Goal: Contribute content: Contribute content

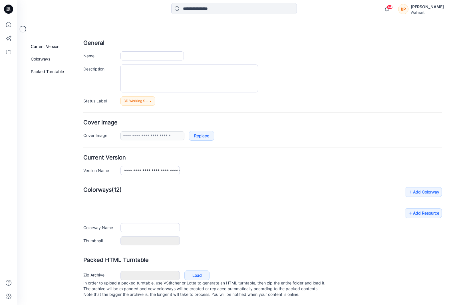
scroll to position [34, 0]
type input "**********"
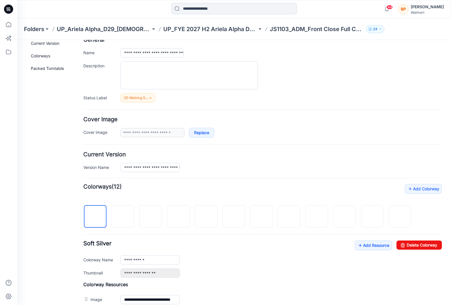
scroll to position [163, 0]
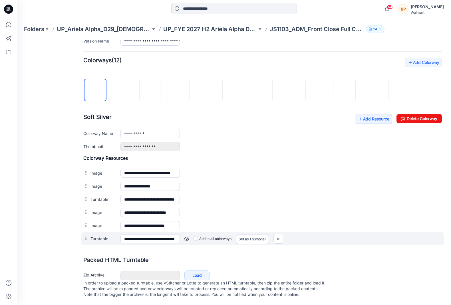
click at [285, 234] on div "Add to all colorways Set as Thumbnail Unset as Thumbnail" at bounding box center [311, 238] width 262 height 9
click at [279, 234] on img at bounding box center [278, 238] width 9 height 9
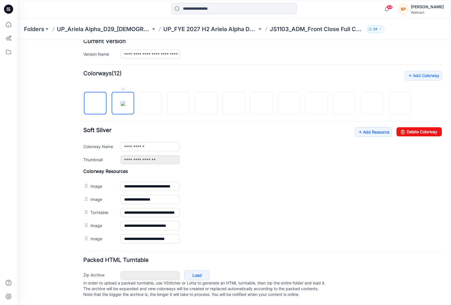
click at [125, 102] on img at bounding box center [123, 103] width 5 height 5
type input "**********"
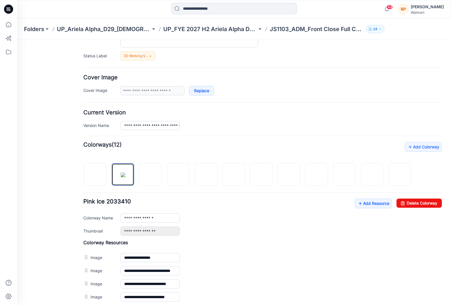
scroll to position [0, 0]
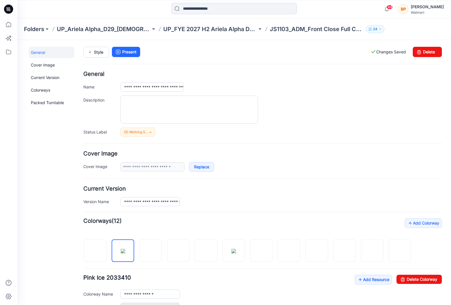
click at [94, 46] on div "**********" at bounding box center [230, 240] width 427 height 400
click at [94, 50] on link "Style" at bounding box center [96, 52] width 26 height 11
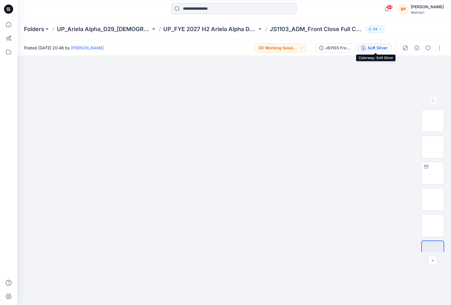
click at [370, 47] on div "Soft Silver" at bounding box center [378, 48] width 20 height 6
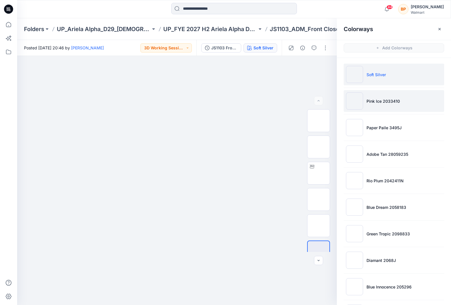
click at [373, 97] on li "Pink Ice 2033410" at bounding box center [394, 101] width 100 height 22
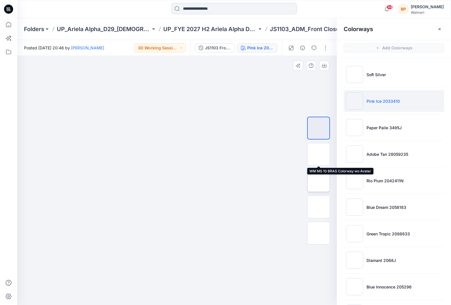
click at [319, 181] on img at bounding box center [319, 181] width 0 height 0
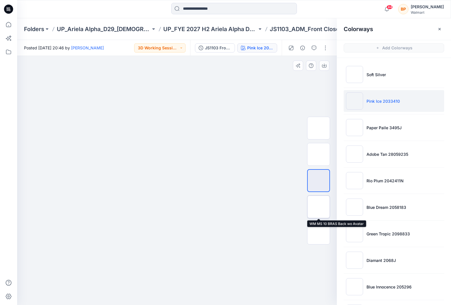
click at [319, 207] on img at bounding box center [319, 207] width 0 height 0
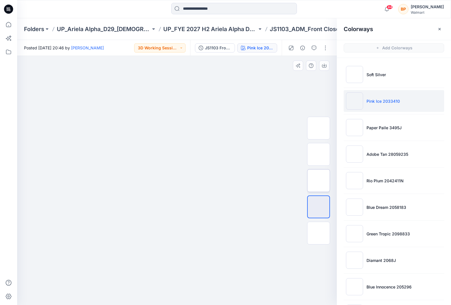
click at [319, 181] on img at bounding box center [319, 181] width 0 height 0
click at [323, 194] on div at bounding box center [318, 180] width 23 height 143
click at [319, 207] on img at bounding box center [319, 207] width 0 height 0
click at [322, 179] on img at bounding box center [318, 181] width 22 height 22
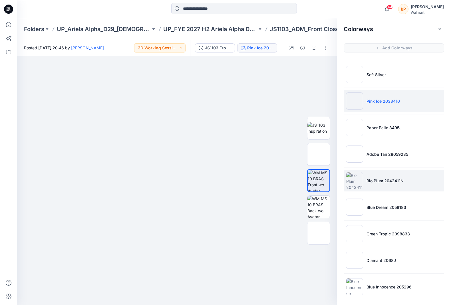
click at [379, 170] on li "Rio Plum 2042411N" at bounding box center [394, 181] width 100 height 22
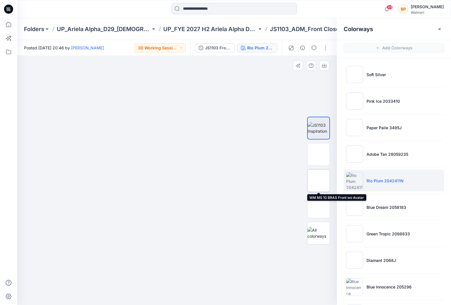
click at [319, 181] on img at bounding box center [319, 181] width 0 height 0
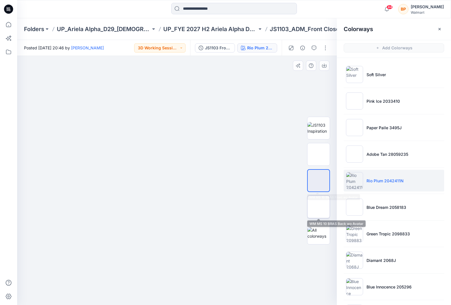
click at [319, 207] on img at bounding box center [319, 207] width 0 height 0
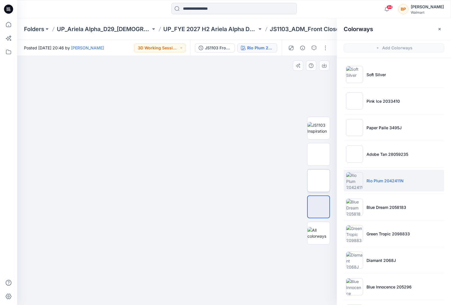
click at [319, 181] on img at bounding box center [319, 181] width 0 height 0
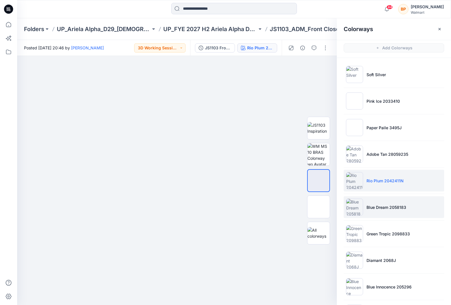
click at [365, 199] on li "Blue Dream 2058183" at bounding box center [394, 207] width 100 height 22
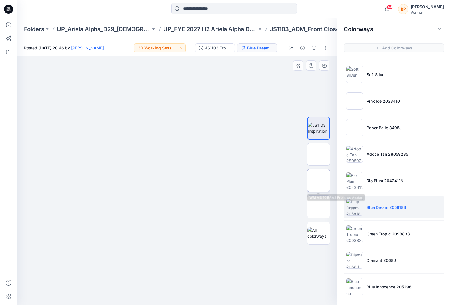
click at [319, 181] on img at bounding box center [319, 181] width 0 height 0
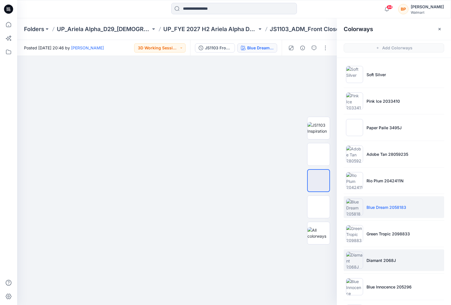
click at [359, 256] on img at bounding box center [354, 260] width 17 height 17
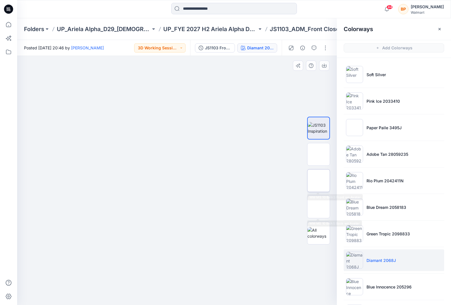
click at [319, 181] on img at bounding box center [319, 181] width 0 height 0
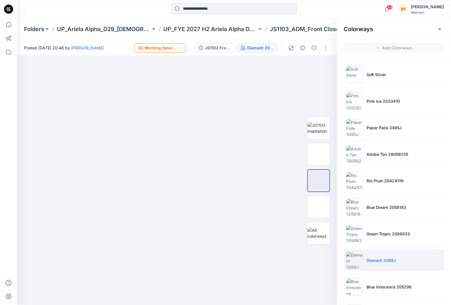
click at [176, 47] on button "3D Working Session - Need to Review" at bounding box center [159, 47] width 51 height 9
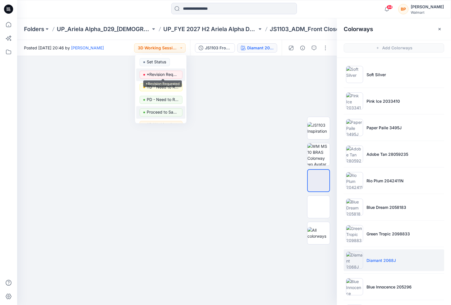
scroll to position [72, 0]
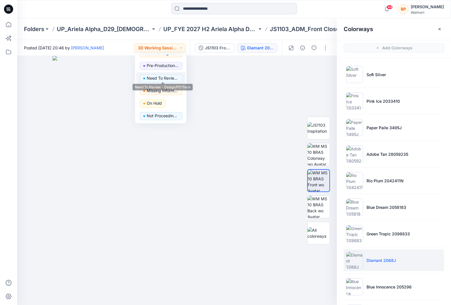
click at [170, 77] on p "Need To Review - Design/PD/Tech" at bounding box center [163, 78] width 32 height 7
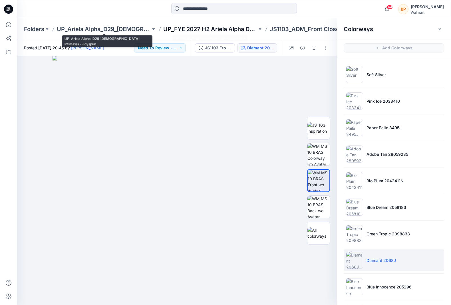
click at [199, 30] on p "UP_FYE 2027 H2 Ariela Alpha D29 Joyspun Bras" at bounding box center [210, 29] width 94 height 8
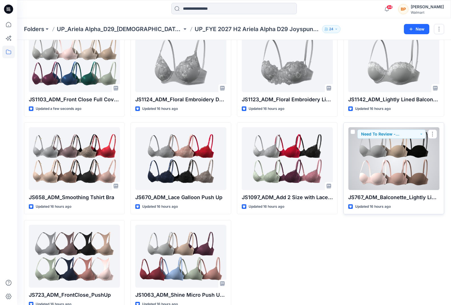
scroll to position [52, 0]
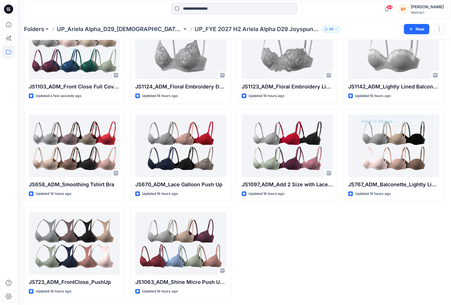
click at [381, 206] on div "JS1142_ADM_Lightly Lined Balconette with Shine Micro & Lace Trim Updated 16 hou…" at bounding box center [393, 156] width 101 height 288
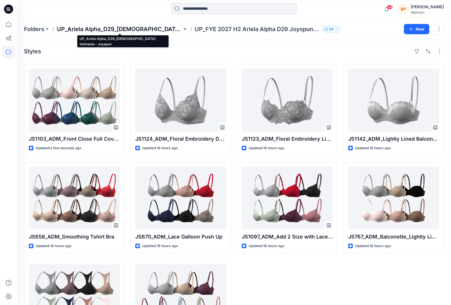
click at [142, 28] on p "UP_Ariela Alpha_D29_[DEMOGRAPHIC_DATA] Intimates - Joyspun" at bounding box center [119, 29] width 125 height 8
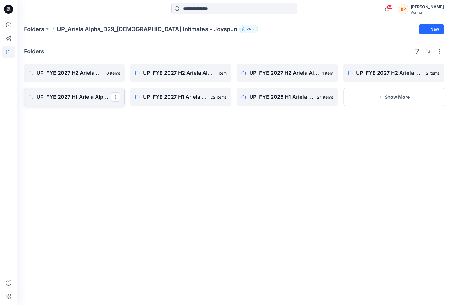
click at [82, 97] on p "UP_FYE 2027 H1 Ariela Alpha D29 Joyspun Bras" at bounding box center [74, 97] width 75 height 8
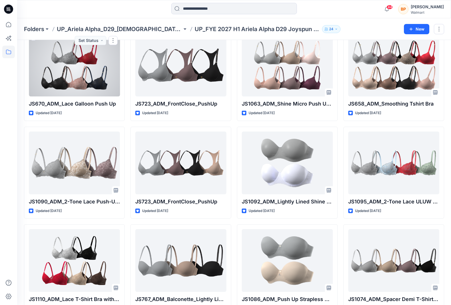
scroll to position [231, 0]
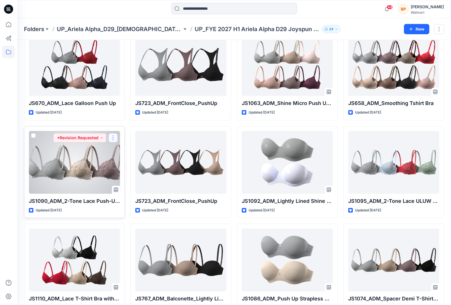
click at [114, 136] on button "button" at bounding box center [112, 137] width 9 height 9
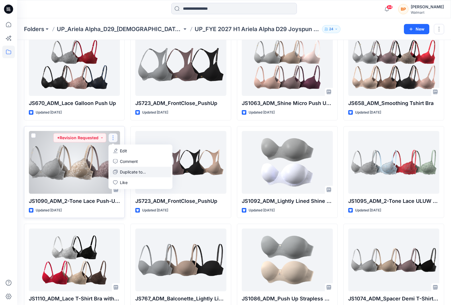
click at [121, 169] on p "Duplicate to..." at bounding box center [133, 172] width 26 height 6
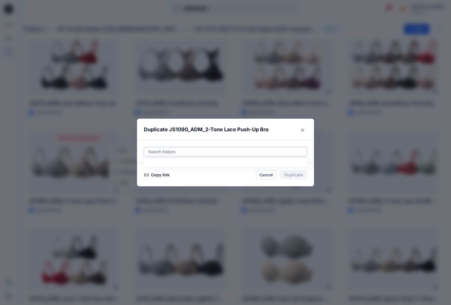
click at [211, 151] on div at bounding box center [226, 151] width 156 height 7
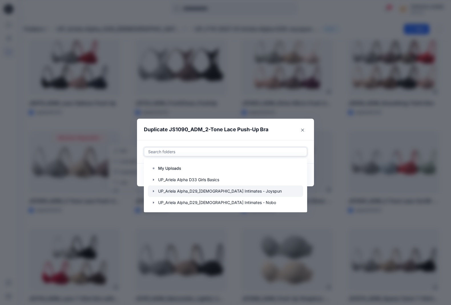
click at [200, 191] on div at bounding box center [225, 191] width 155 height 11
click at [165, 192] on div at bounding box center [225, 191] width 155 height 11
click at [152, 190] on icon "button" at bounding box center [153, 191] width 5 height 5
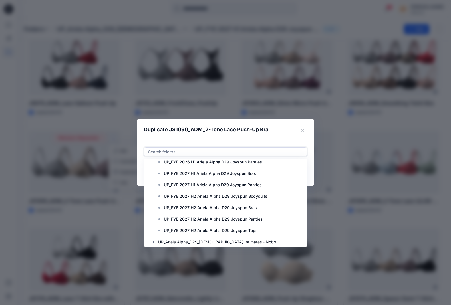
scroll to position [171, 0]
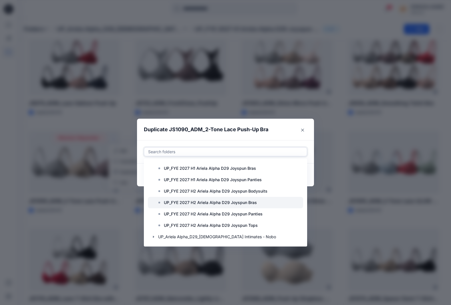
click at [192, 204] on p "UP_FYE 2027 H2 Ariela Alpha D29 Joyspun Bras" at bounding box center [210, 202] width 93 height 7
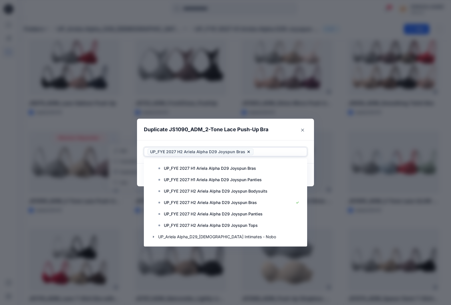
click at [280, 144] on div "Use Up and Down to choose options, press Enter to select the currently focused …" at bounding box center [225, 151] width 177 height 23
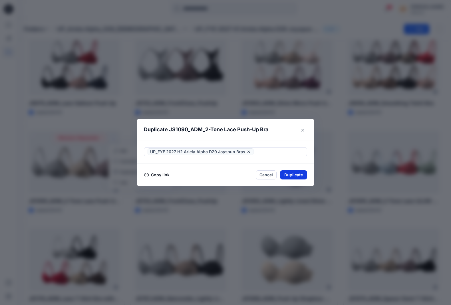
click at [292, 172] on button "Duplicate" at bounding box center [293, 174] width 27 height 9
click at [292, 172] on button "Close" at bounding box center [298, 175] width 19 height 9
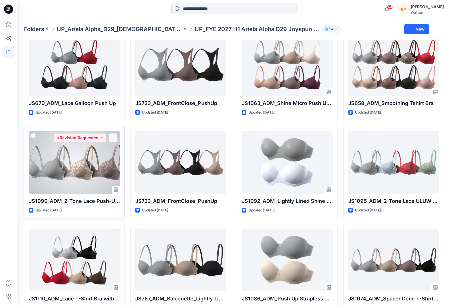
scroll to position [0, 0]
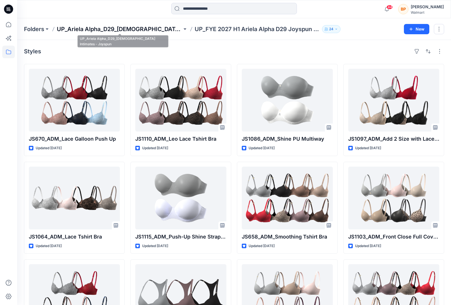
click at [175, 28] on p "UP_Ariela Alpha_D29_[DEMOGRAPHIC_DATA] Intimates - Joyspun" at bounding box center [119, 29] width 125 height 8
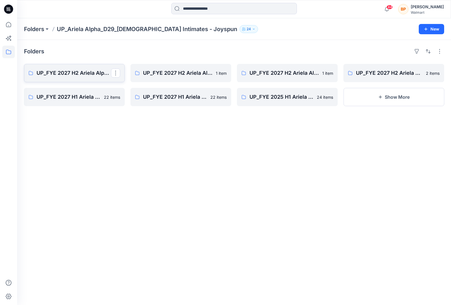
click at [89, 75] on p "UP_FYE 2027 H2 Ariela Alpha D29 Joyspun Bras" at bounding box center [74, 73] width 75 height 8
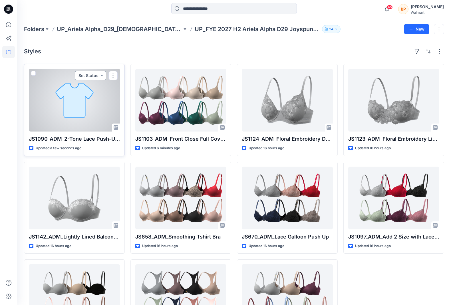
click at [96, 74] on button "Set Status" at bounding box center [90, 75] width 31 height 9
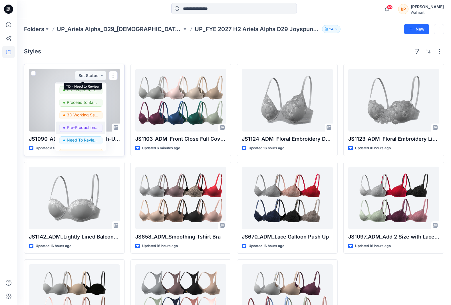
scroll to position [49, 0]
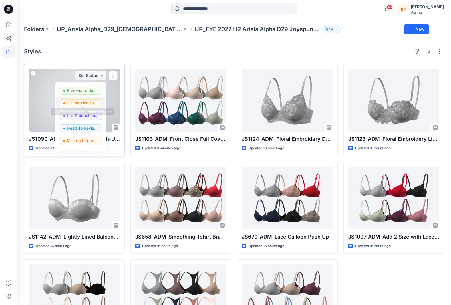
click at [84, 105] on p "3D Working Session - Need to Review" at bounding box center [83, 102] width 32 height 7
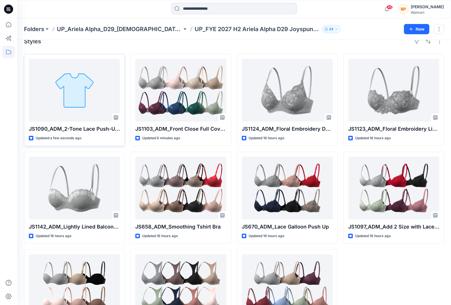
scroll to position [0, 0]
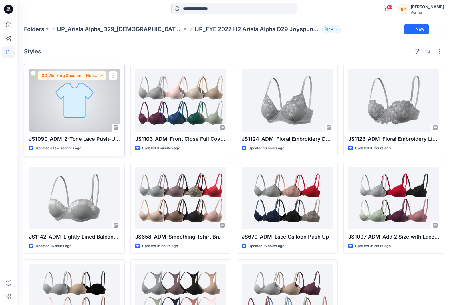
click at [86, 110] on div at bounding box center [74, 100] width 91 height 63
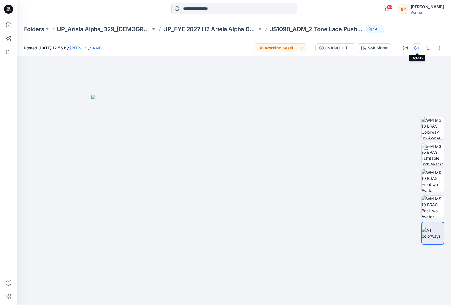
click at [414, 49] on button "button" at bounding box center [416, 47] width 9 height 9
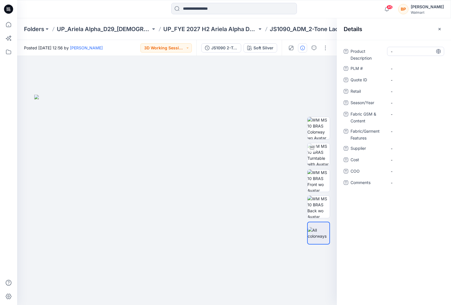
click at [412, 52] on Description "-" at bounding box center [416, 52] width 50 height 6
type textarea "**********"
click at [404, 159] on span "-" at bounding box center [416, 160] width 50 height 6
type textarea "*"
click at [407, 150] on span "-" at bounding box center [416, 149] width 50 height 6
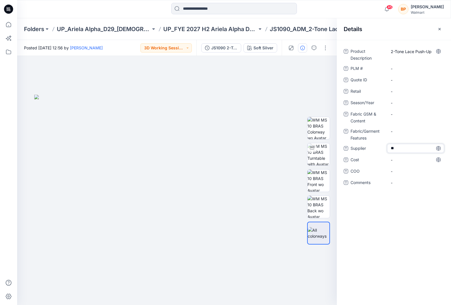
type textarea "***"
click at [408, 186] on div "-" at bounding box center [415, 182] width 57 height 9
type textarea "*********"
click at [411, 102] on span "-" at bounding box center [416, 103] width 50 height 6
type textarea "*****"
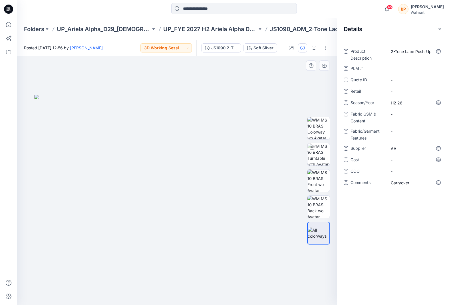
click at [281, 91] on div at bounding box center [177, 180] width 320 height 249
click at [439, 29] on icon "button" at bounding box center [439, 29] width 2 height 2
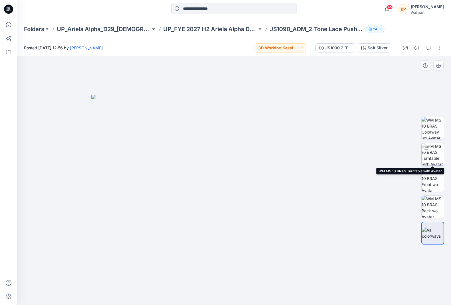
click at [429, 154] on img at bounding box center [433, 154] width 22 height 22
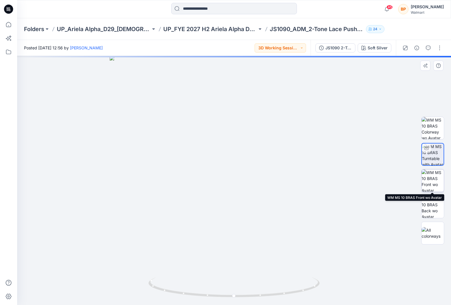
click at [429, 187] on img at bounding box center [433, 181] width 22 height 22
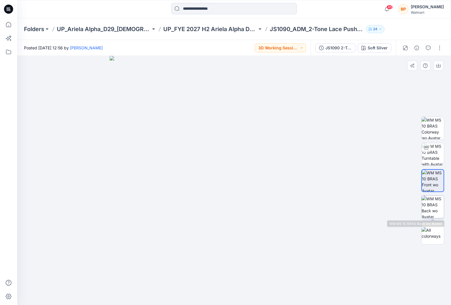
click at [429, 217] on img at bounding box center [433, 207] width 22 height 22
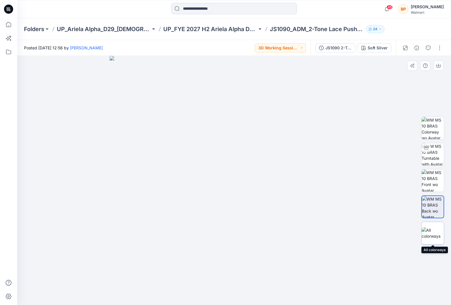
click at [429, 238] on img at bounding box center [433, 233] width 22 height 12
click at [441, 50] on button "button" at bounding box center [439, 47] width 9 height 9
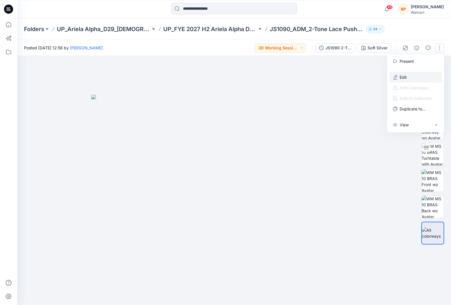
click at [415, 72] on button "Edit" at bounding box center [415, 77] width 53 height 11
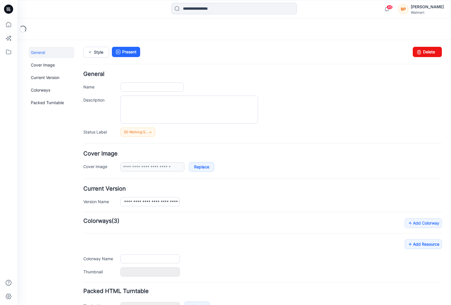
type input "**********"
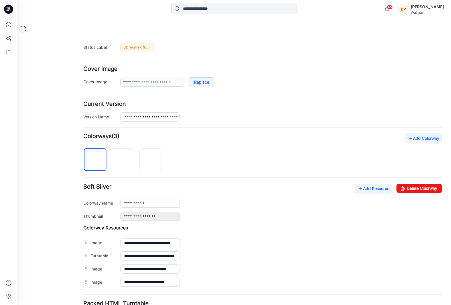
scroll to position [131, 0]
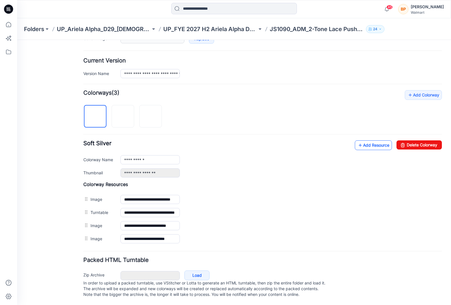
click at [366, 144] on link "Add Resource" at bounding box center [373, 145] width 37 height 10
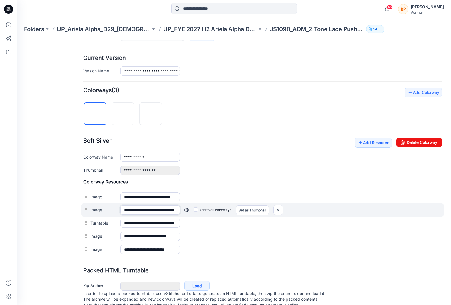
click at [144, 206] on input "**********" at bounding box center [149, 210] width 59 height 9
click at [120, 206] on input "**********" at bounding box center [149, 210] width 59 height 9
drag, startPoint x: 123, startPoint y: 207, endPoint x: 218, endPoint y: 206, distance: 95.6
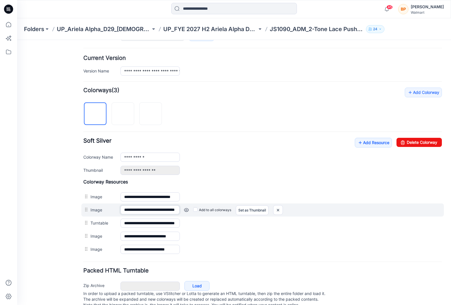
click at [218, 206] on div "**********" at bounding box center [262, 210] width 363 height 13
type input "*"
type input "**********"
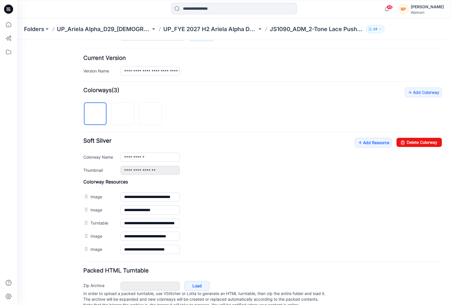
click at [116, 135] on div "**********" at bounding box center [262, 172] width 359 height 168
click at [123, 114] on img at bounding box center [123, 114] width 0 height 0
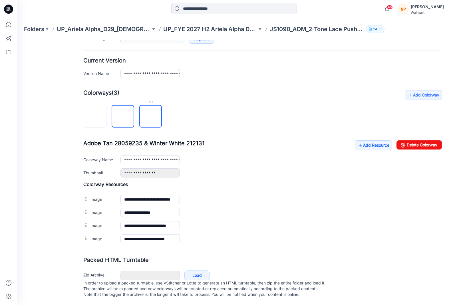
click at [151, 117] on img at bounding box center [151, 117] width 0 height 0
type input "**********"
click at [80, 236] on div "**********" at bounding box center [230, 108] width 427 height 393
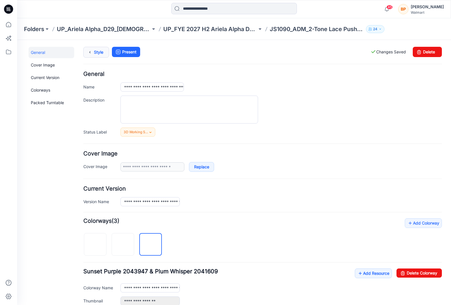
click at [106, 49] on link "Style" at bounding box center [96, 52] width 26 height 11
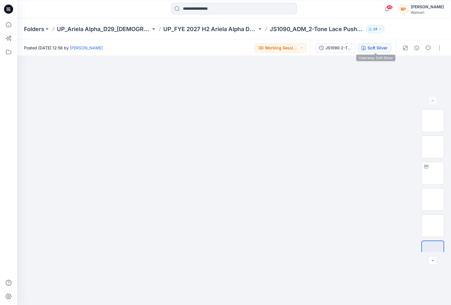
click at [373, 46] on div "Soft Silver" at bounding box center [378, 48] width 20 height 6
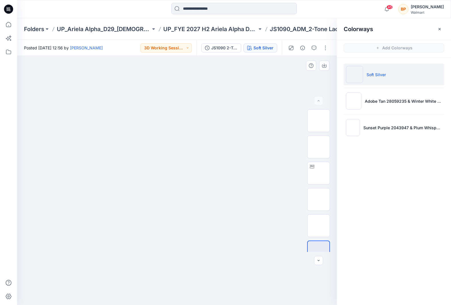
click at [267, 92] on div at bounding box center [177, 180] width 320 height 249
